Goal: Task Accomplishment & Management: Manage account settings

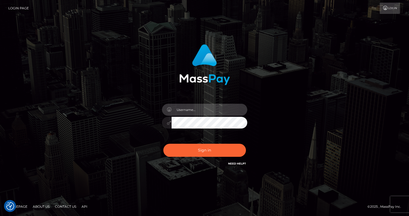
click at [189, 106] on input "text" at bounding box center [210, 110] width 76 height 12
type input "tatyanafansly1"
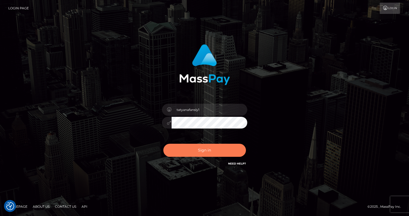
click at [216, 149] on button "Sign in" at bounding box center [204, 150] width 83 height 13
click at [210, 101] on div at bounding box center [204, 120] width 93 height 41
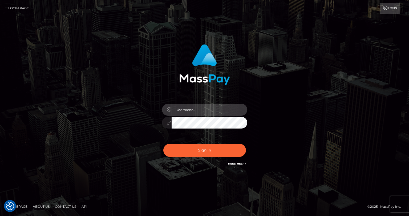
click at [210, 112] on input "text" at bounding box center [210, 110] width 76 height 12
type input "tatyanafansly1"
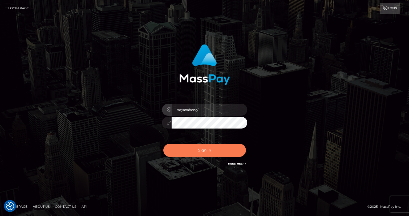
click at [220, 153] on button "Sign in" at bounding box center [204, 150] width 83 height 13
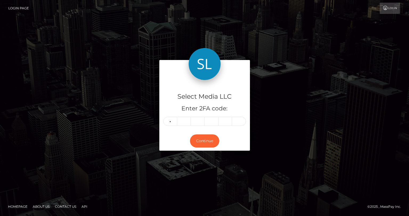
type input "5"
type input "2"
type input "4"
type input "0"
type input "1"
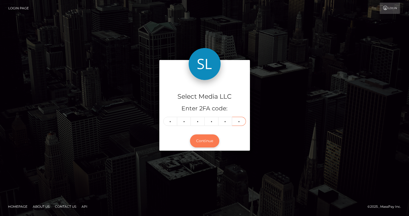
type input "7"
click at [200, 142] on button "Continue" at bounding box center [204, 140] width 29 height 13
